Goal: Obtain resource: Download file/media

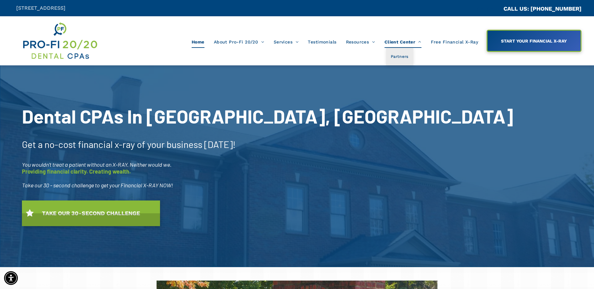
click at [403, 40] on span "Client Center" at bounding box center [402, 42] width 37 height 12
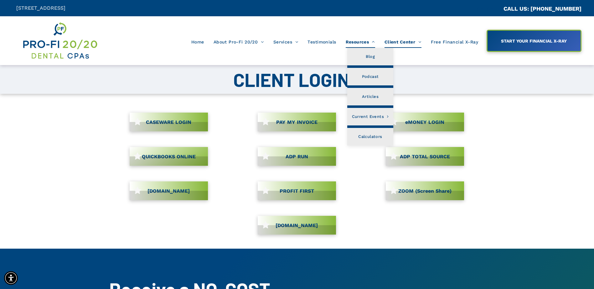
click at [367, 41] on span "Resources" at bounding box center [360, 42] width 29 height 12
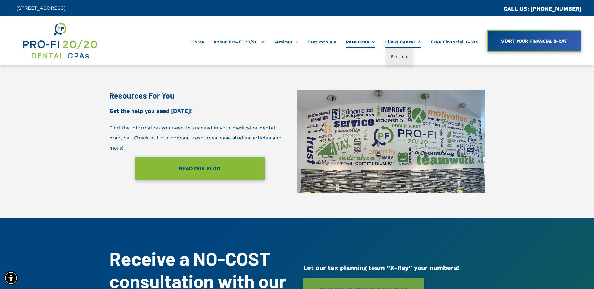
click at [411, 43] on span "Client Center" at bounding box center [402, 42] width 37 height 12
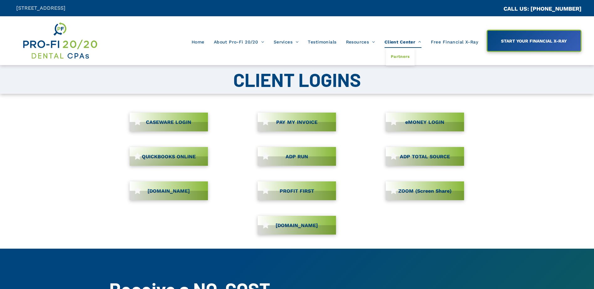
click at [404, 57] on span "Partners" at bounding box center [400, 57] width 19 height 8
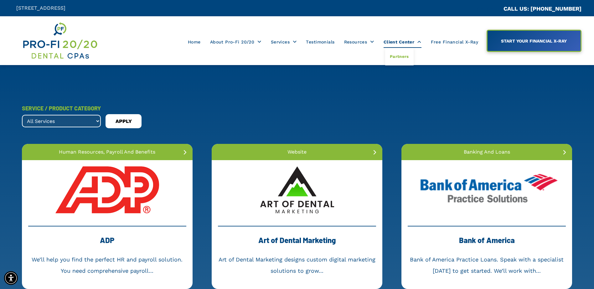
click at [407, 41] on span "Client Center" at bounding box center [402, 42] width 38 height 12
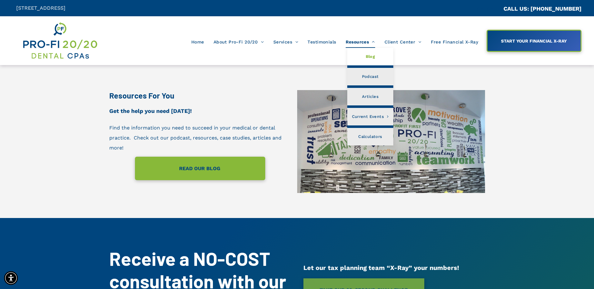
click at [369, 58] on span "Blog" at bounding box center [370, 57] width 9 height 8
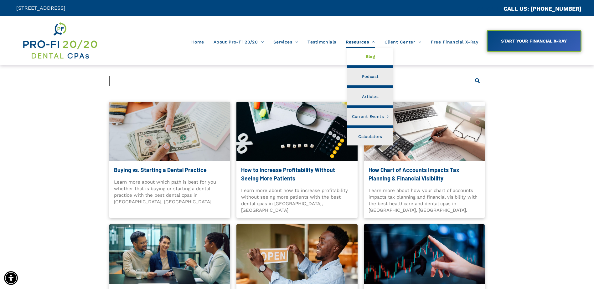
click at [366, 44] on span "Resources" at bounding box center [360, 42] width 29 height 12
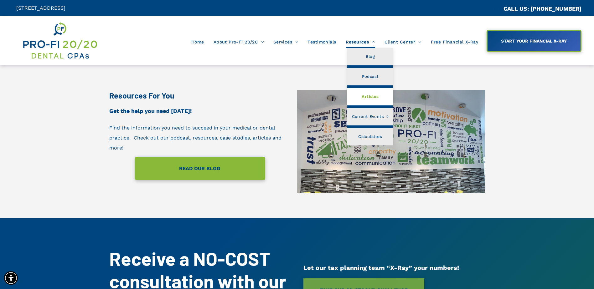
click at [368, 97] on span "Articles" at bounding box center [370, 97] width 17 height 8
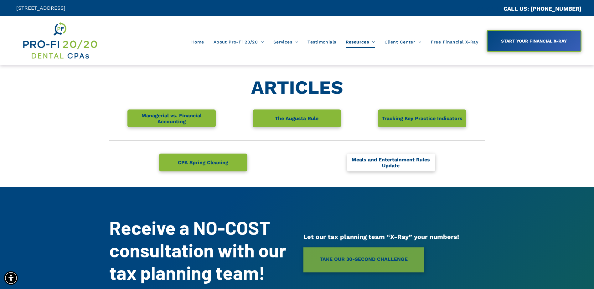
click at [391, 160] on span "Meals and Entertainment Rules Update" at bounding box center [390, 163] width 86 height 18
